Goal: Task Accomplishment & Management: Use online tool/utility

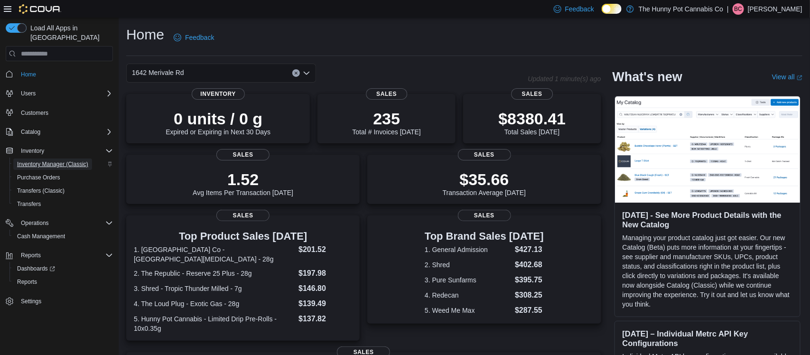
click at [80, 160] on span "Inventory Manager (Classic)" at bounding box center [52, 164] width 71 height 8
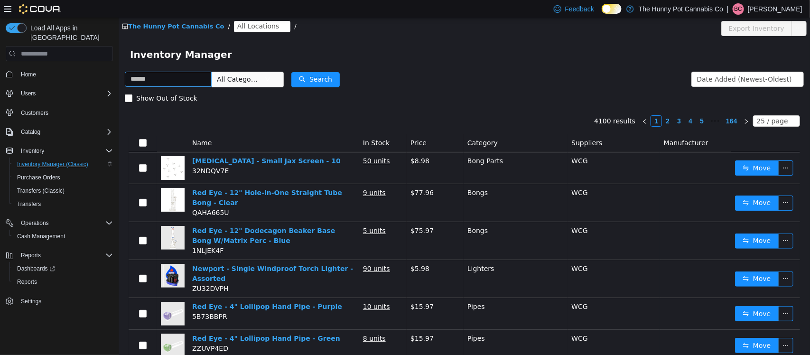
click at [211, 83] on input "text" at bounding box center [167, 79] width 87 height 15
type input "**********"
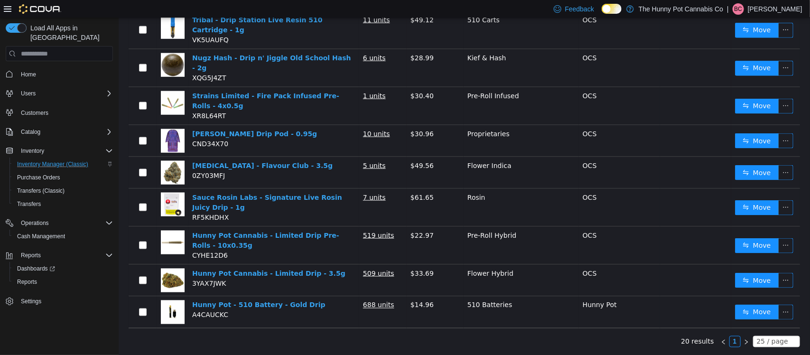
scroll to position [558, 0]
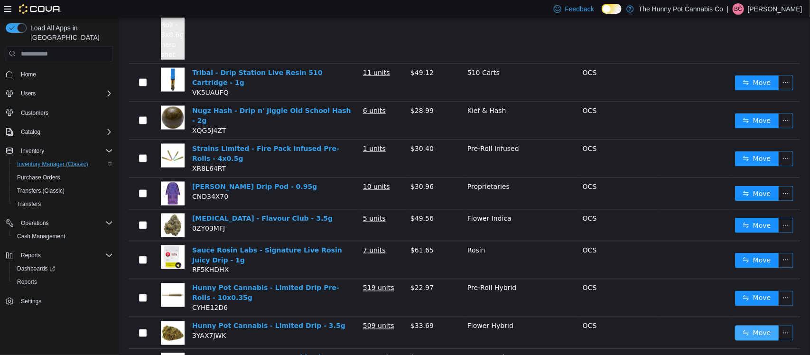
click at [754, 325] on button "Move" at bounding box center [756, 332] width 44 height 15
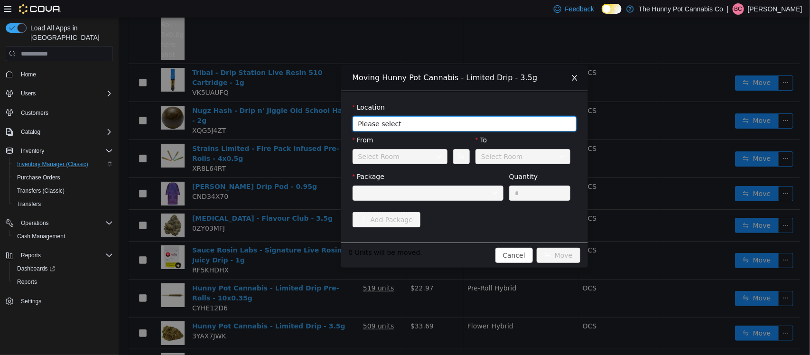
click at [418, 126] on span "Please select" at bounding box center [459, 123] width 202 height 9
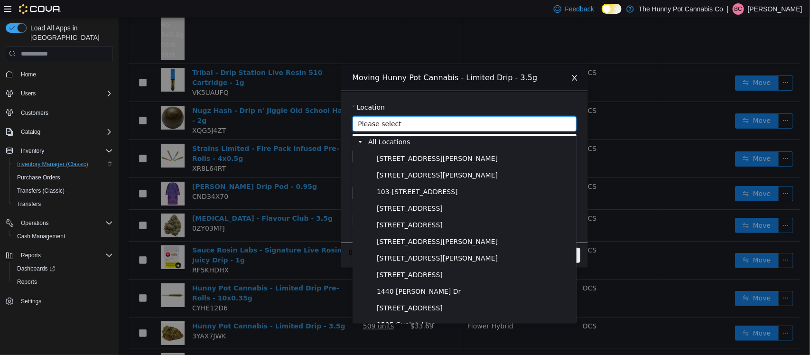
click at [394, 130] on span "Please select" at bounding box center [461, 124] width 206 height 14
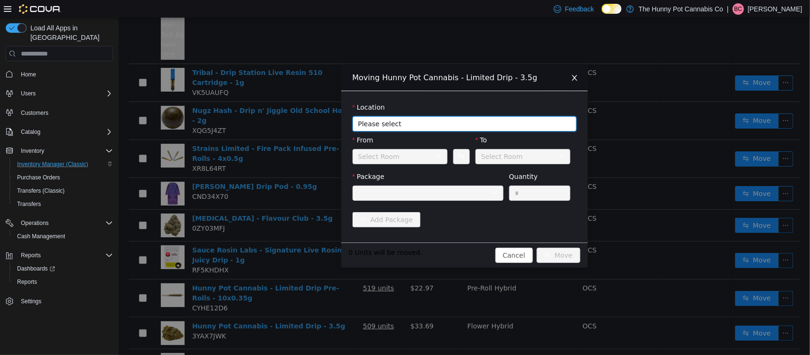
click at [394, 130] on span "Please select" at bounding box center [461, 124] width 206 height 14
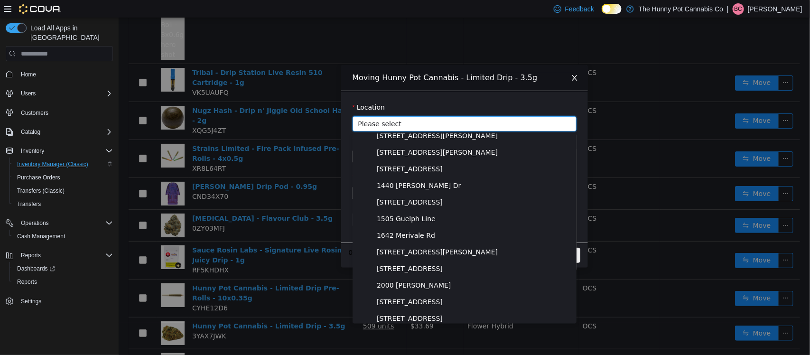
scroll to position [108, 0]
click at [413, 232] on span "1642 Merivale Rd" at bounding box center [405, 234] width 58 height 8
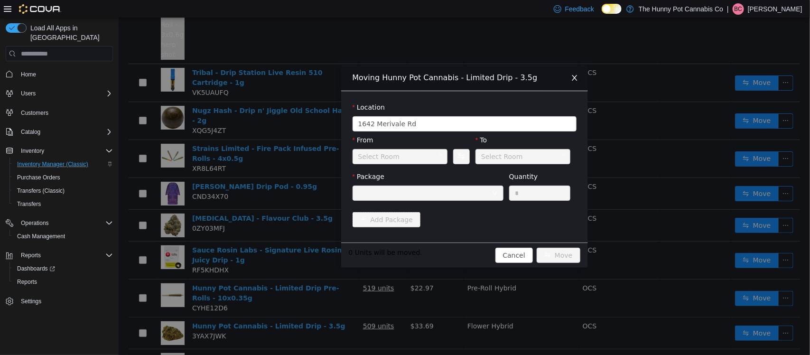
click at [390, 162] on div "Select Room" at bounding box center [379, 156] width 42 height 14
click at [553, 162] on div "Front Room" at bounding box center [519, 156] width 77 height 14
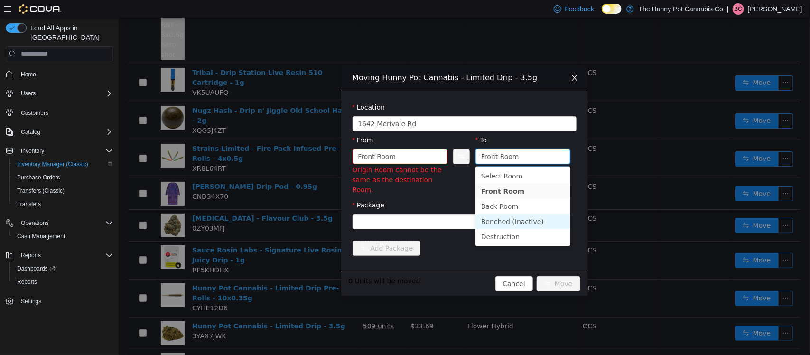
click at [530, 221] on li "Benched (Inactive)" at bounding box center [522, 221] width 95 height 15
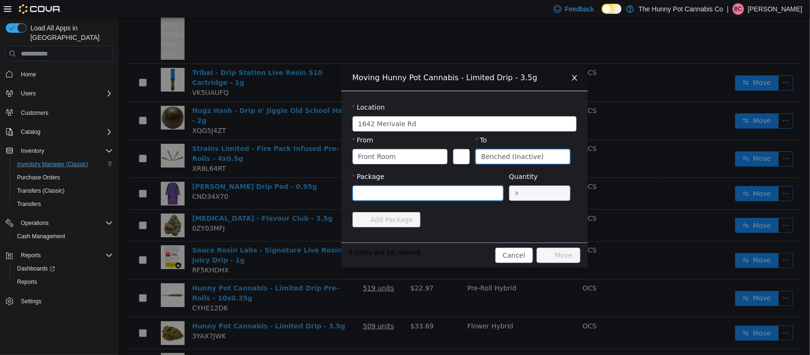
click at [452, 187] on div at bounding box center [424, 193] width 133 height 14
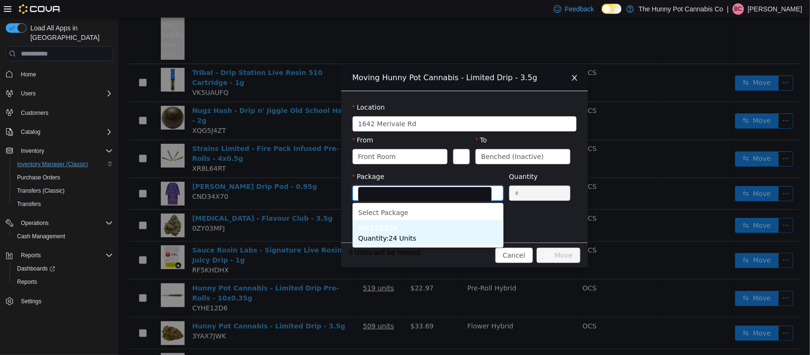
click at [422, 234] on li "WF112554 Quantity : 24 Units" at bounding box center [427, 233] width 151 height 26
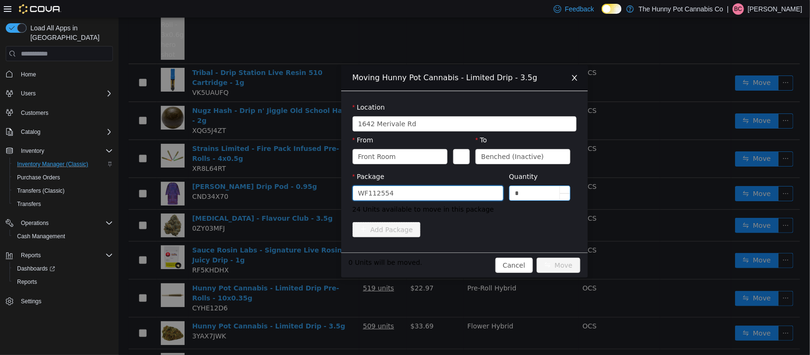
click at [519, 192] on input "*" at bounding box center [539, 193] width 61 height 14
type input "*"
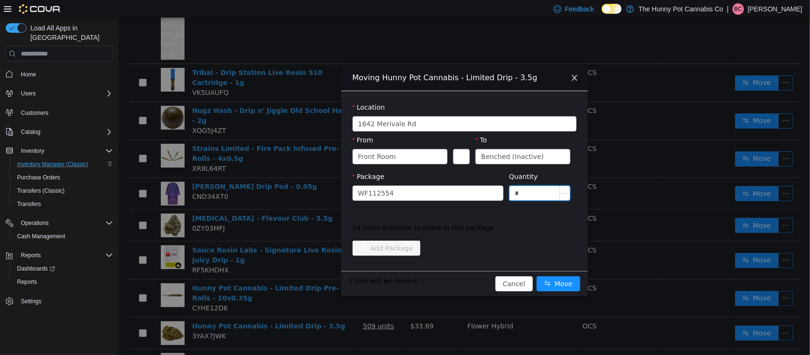
type input "*"
click at [536, 276] on button "Move" at bounding box center [558, 283] width 44 height 15
